Goal: Find specific page/section: Find specific page/section

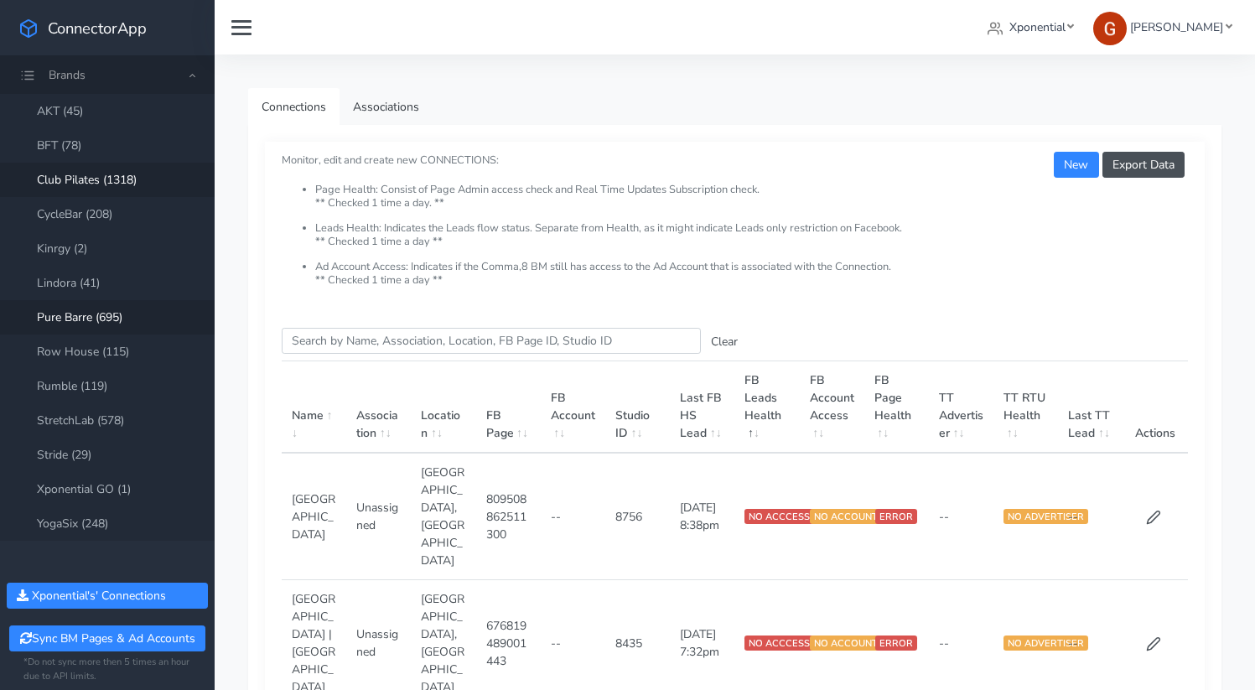
click at [89, 189] on link "Club Pilates (1318)" at bounding box center [107, 180] width 215 height 34
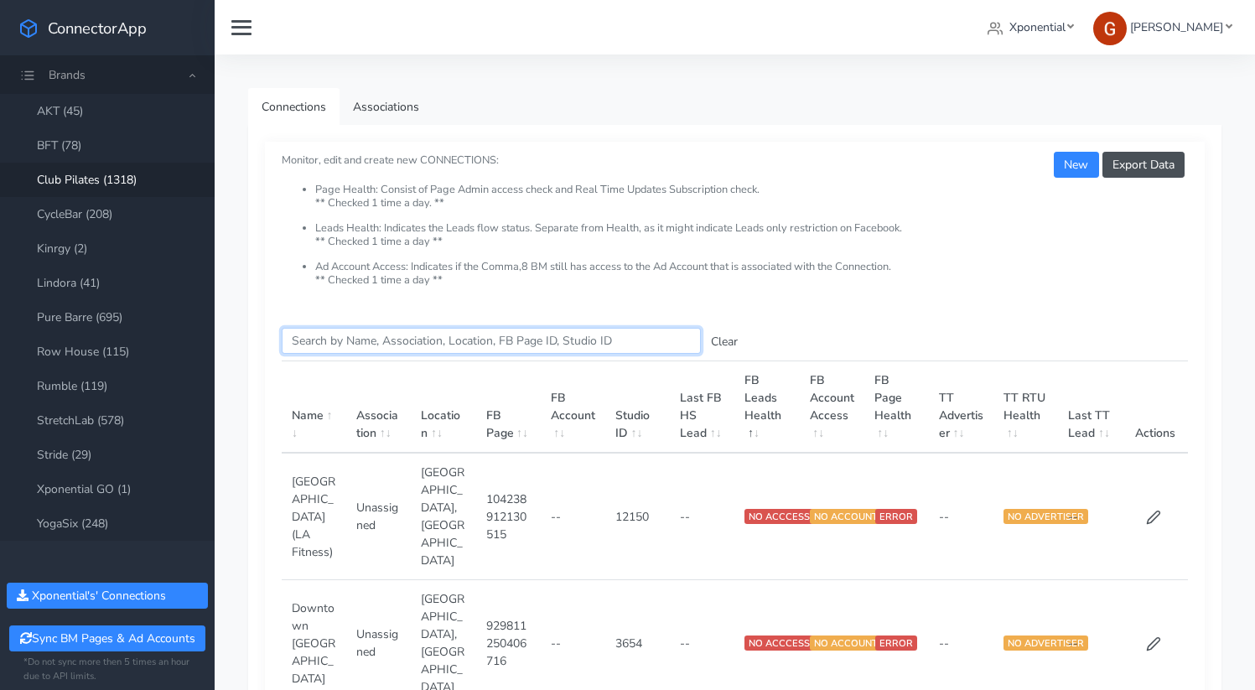
click at [358, 345] on input "Search this table" at bounding box center [491, 341] width 419 height 26
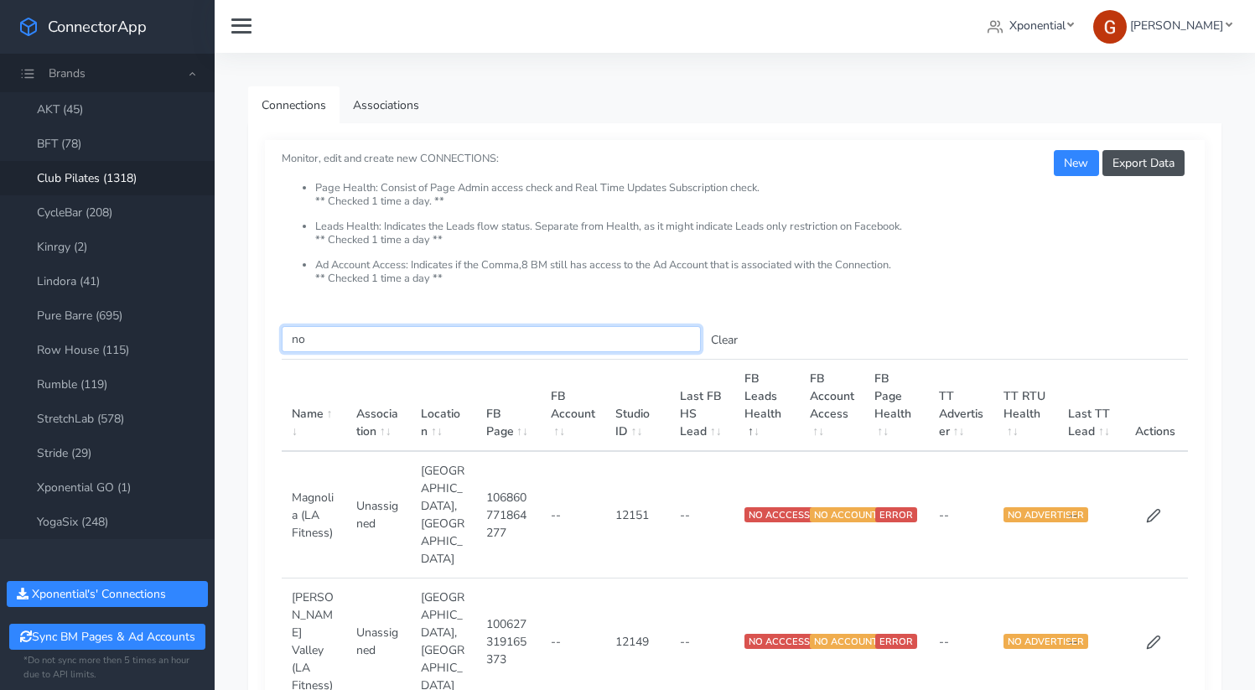
scroll to position [3, 0]
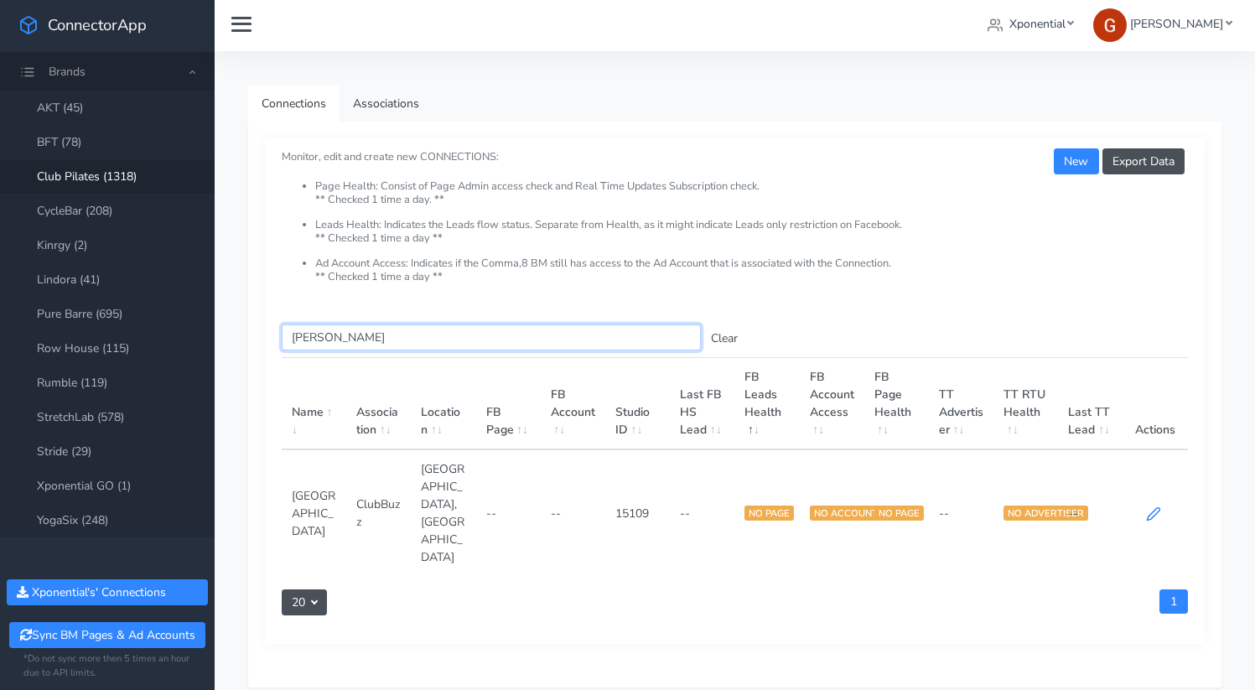
type input "nolen"
click at [1153, 506] on icon at bounding box center [1153, 513] width 15 height 15
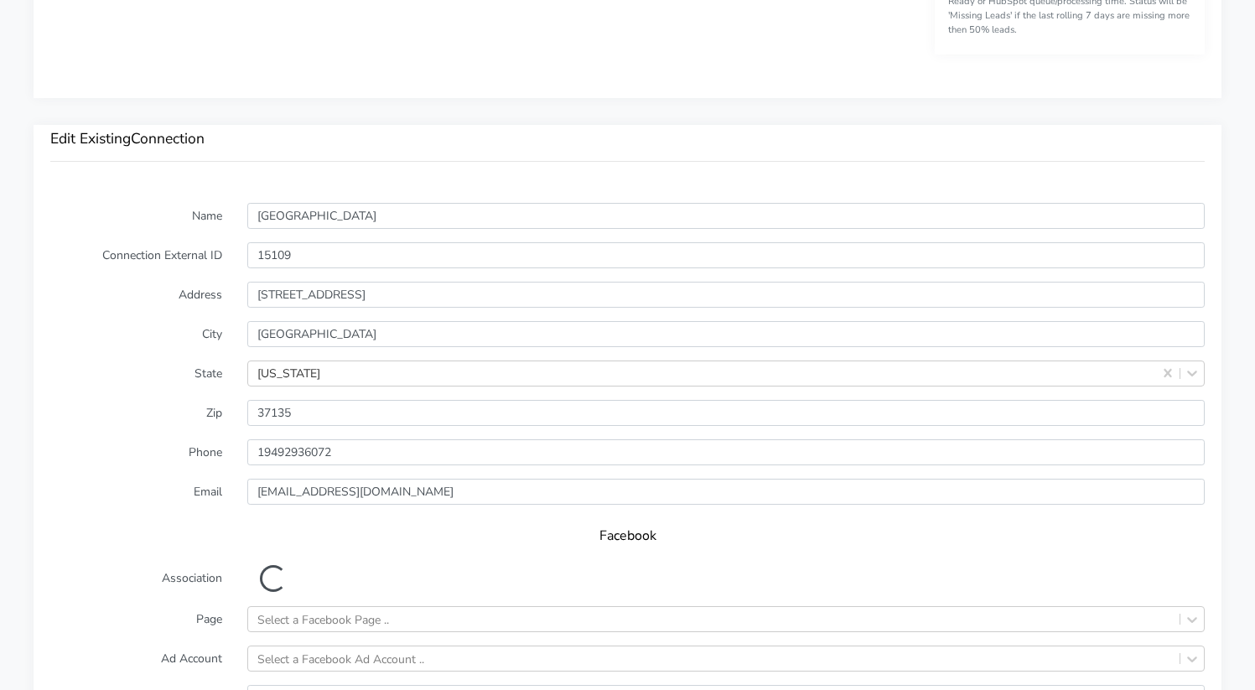
scroll to position [1655, 0]
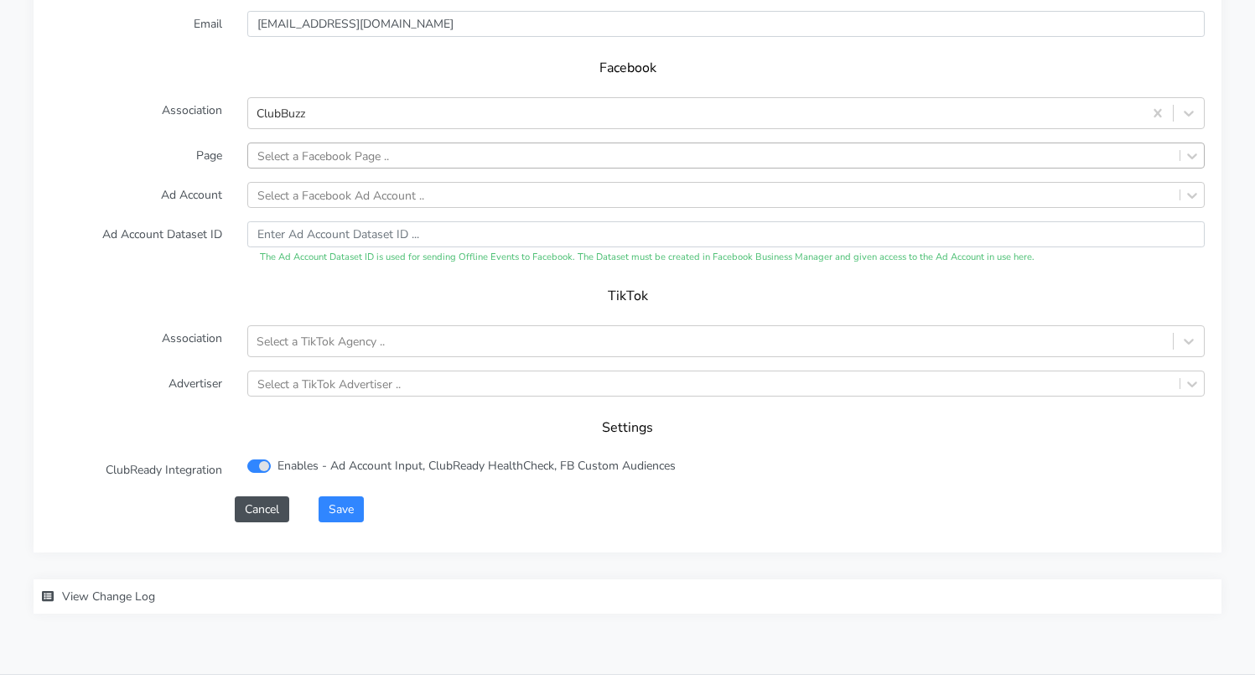
click at [293, 147] on div "Select a Facebook Page .." at bounding box center [323, 156] width 132 height 18
type input "nolen"
